Goal: Obtain resource: Obtain resource

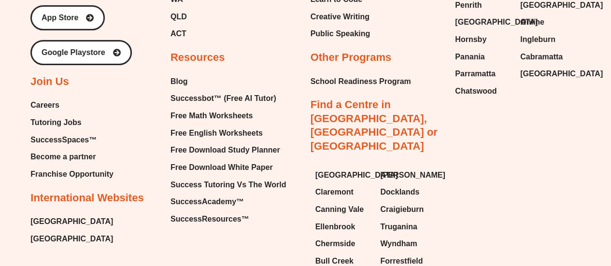
scroll to position [7069, 0]
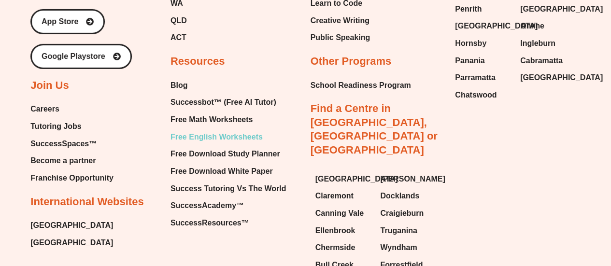
click at [224, 144] on span "Free English Worksheets" at bounding box center [217, 137] width 92 height 14
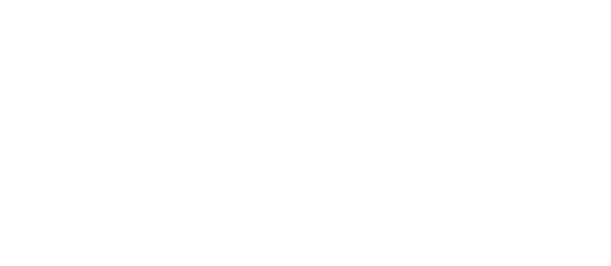
scroll to position [7171, 0]
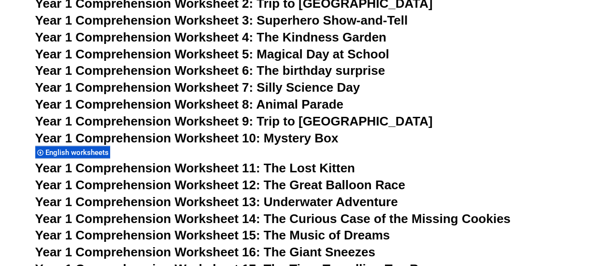
scroll to position [1276, 0]
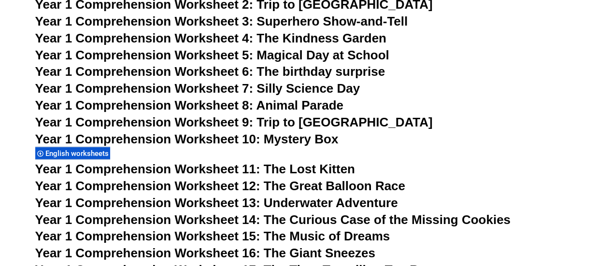
click at [307, 106] on span "Year 1 Comprehension Worksheet 8: Animal Parade" at bounding box center [189, 105] width 308 height 14
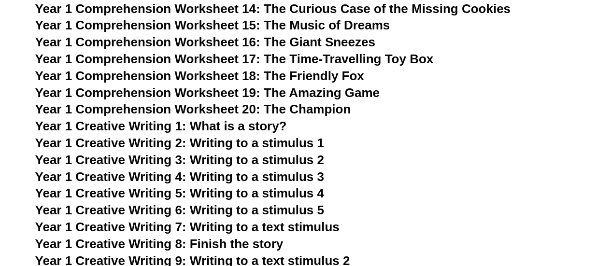
scroll to position [1491, 0]
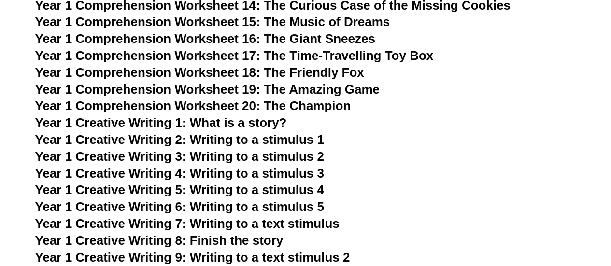
click at [259, 136] on span "Year 1 Creative Writing 2: Writing to a stimulus 1" at bounding box center [179, 139] width 289 height 14
click at [251, 242] on span "Year 1 Creative Writing 8: Finish the story" at bounding box center [159, 240] width 248 height 14
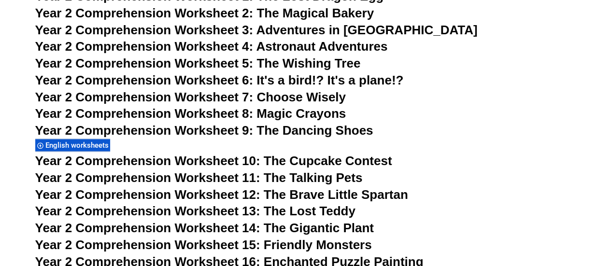
scroll to position [2369, 0]
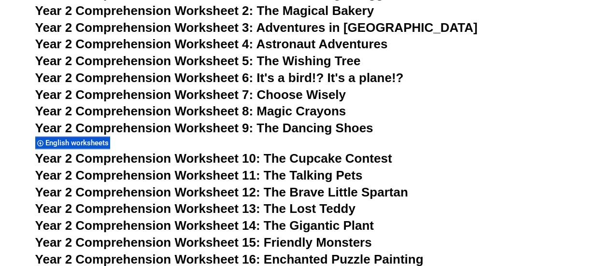
click at [300, 131] on span "Year 2 Comprehension Worksheet 9: The Dancing Shoes" at bounding box center [204, 128] width 338 height 14
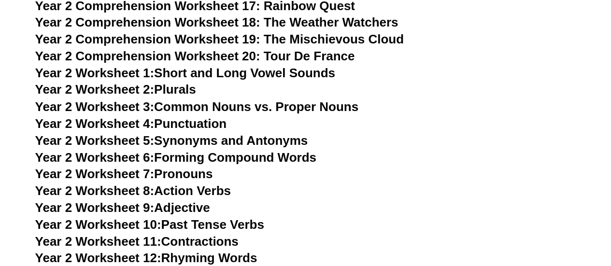
scroll to position [2642, 0]
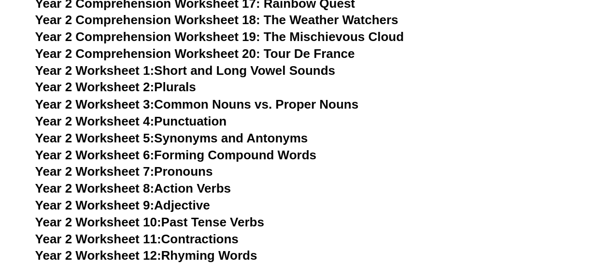
click at [190, 89] on link "Year 2 Worksheet 2: Plurals" at bounding box center [115, 87] width 161 height 14
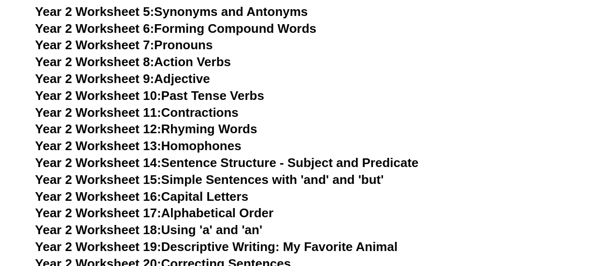
scroll to position [2768, 0]
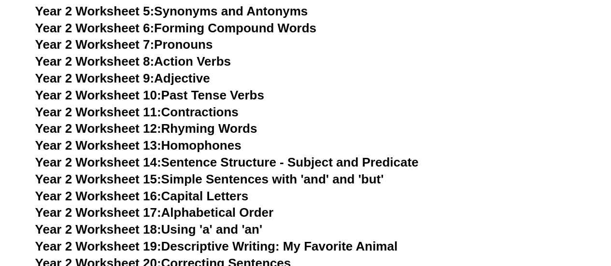
click at [214, 215] on link "Year 2 Worksheet 17: Alphabetical Order" at bounding box center [154, 212] width 238 height 14
